Goal: Transaction & Acquisition: Purchase product/service

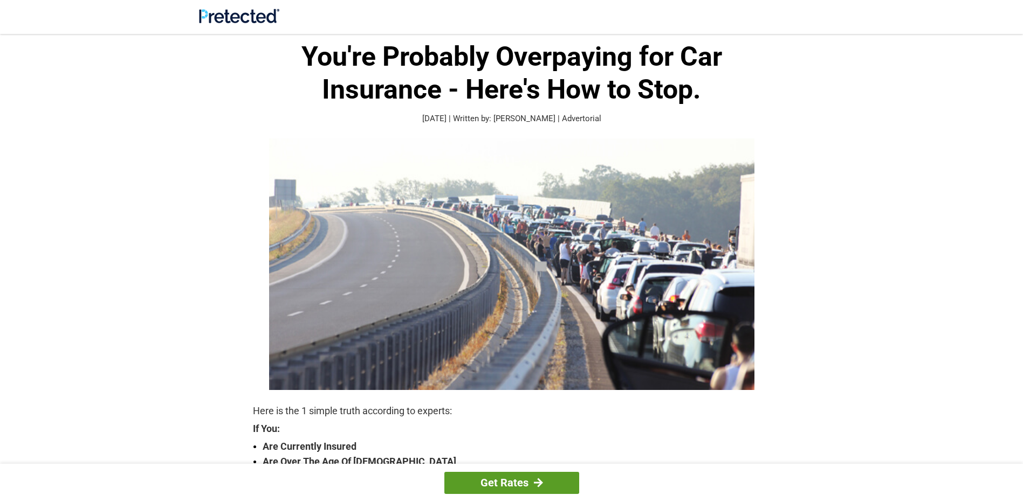
click at [524, 478] on link "Get Rates" at bounding box center [511, 483] width 135 height 22
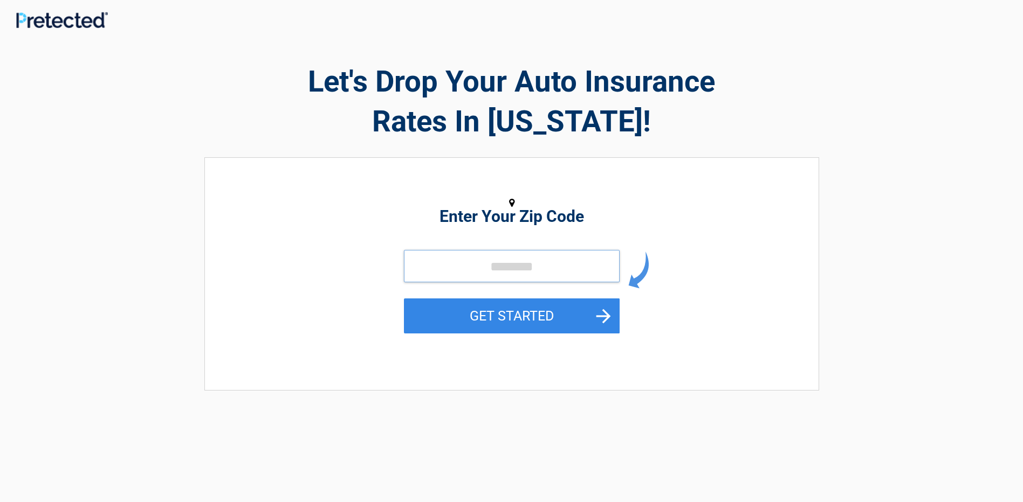
click at [499, 267] on input "tel" at bounding box center [512, 266] width 216 height 32
type input "*****"
click at [481, 314] on button "GET STARTED" at bounding box center [512, 316] width 216 height 35
